Goal: Use online tool/utility

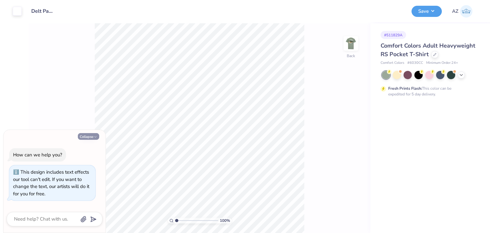
click at [84, 137] on button "Collapse" at bounding box center [88, 136] width 21 height 7
type textarea "x"
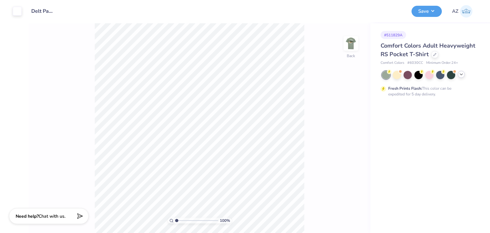
click at [460, 75] on icon at bounding box center [460, 74] width 5 height 5
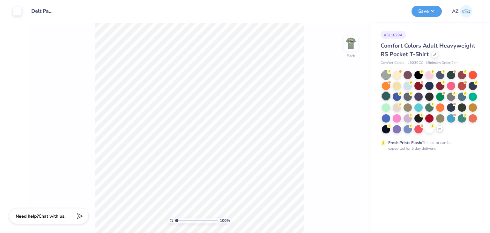
click at [383, 92] on div at bounding box center [386, 96] width 8 height 8
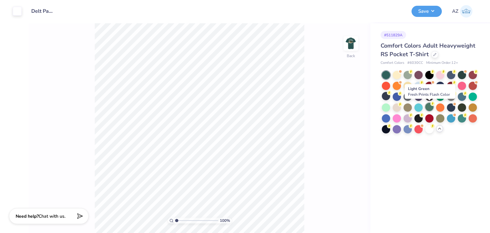
click at [429, 105] on div at bounding box center [429, 107] width 8 height 8
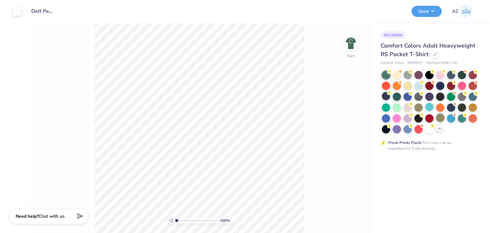
click at [440, 116] on div at bounding box center [440, 117] width 8 height 8
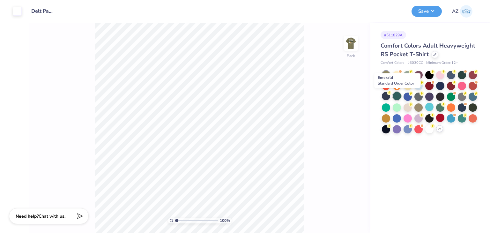
click at [399, 96] on div at bounding box center [396, 96] width 8 height 8
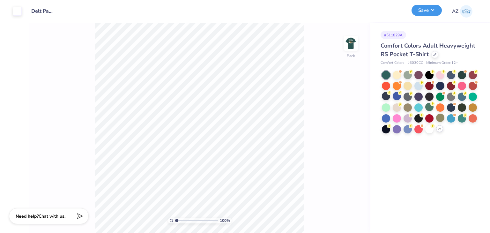
click at [425, 14] on button "Save" at bounding box center [426, 10] width 30 height 11
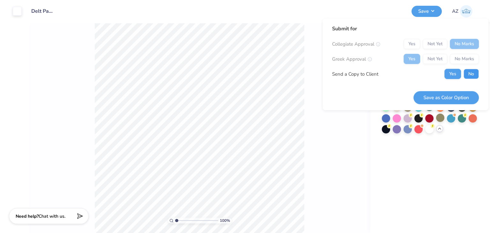
click at [471, 76] on button "No" at bounding box center [470, 74] width 15 height 10
click at [450, 98] on button "Save as Color Option" at bounding box center [445, 97] width 65 height 13
